Goal: Complete application form

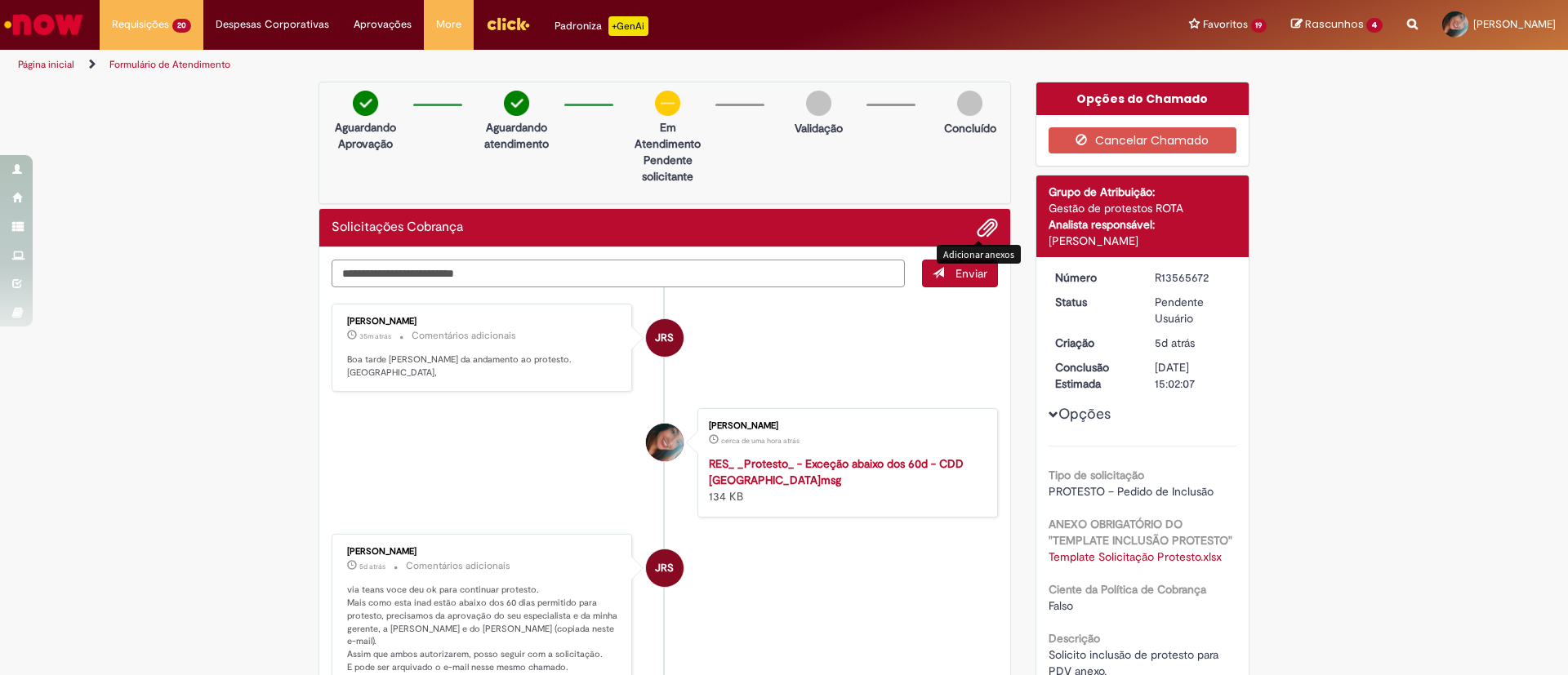
click at [779, 265] on textarea "Digite sua mensagem aqui..." at bounding box center [618, 273] width 573 height 28
type textarea "**********"
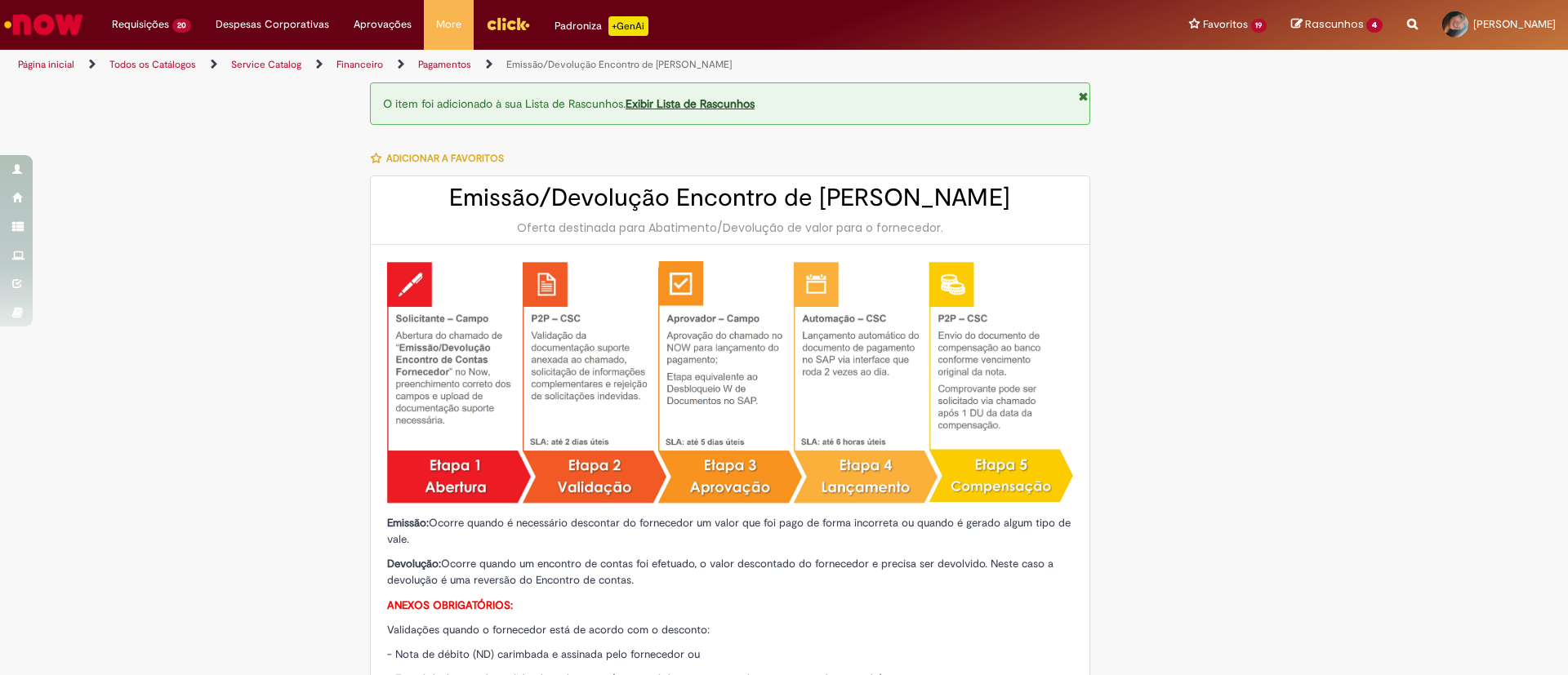
select select "*******"
select select "********"
